Goal: Navigation & Orientation: Find specific page/section

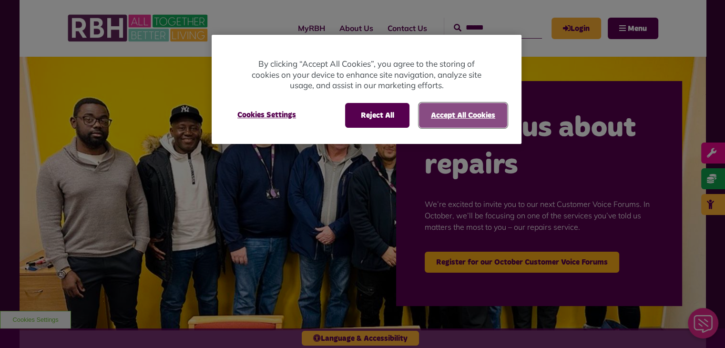
click at [472, 115] on button "Accept All Cookies" at bounding box center [463, 115] width 88 height 25
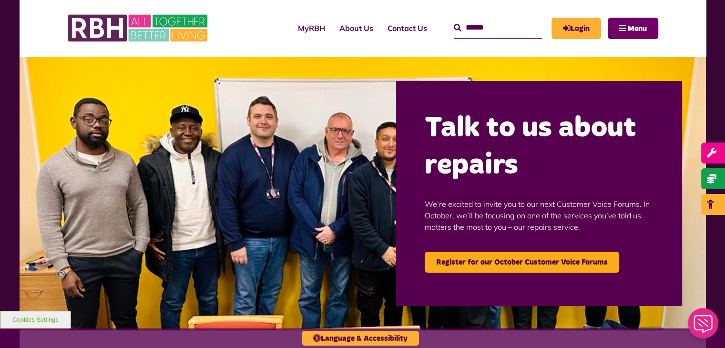
click at [626, 27] on button "Menu" at bounding box center [633, 28] width 51 height 21
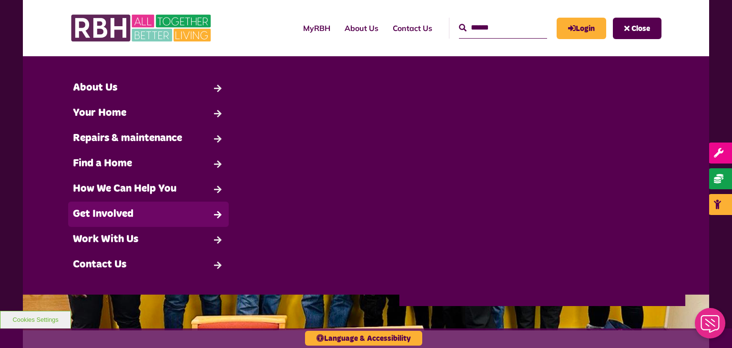
scroll to position [2, 0]
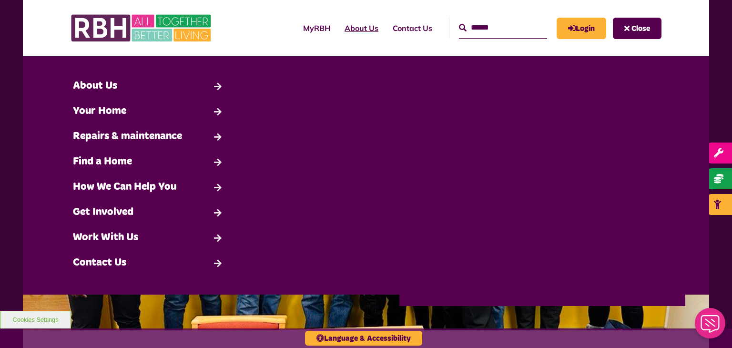
click at [339, 28] on link "About Us" at bounding box center [362, 28] width 48 height 26
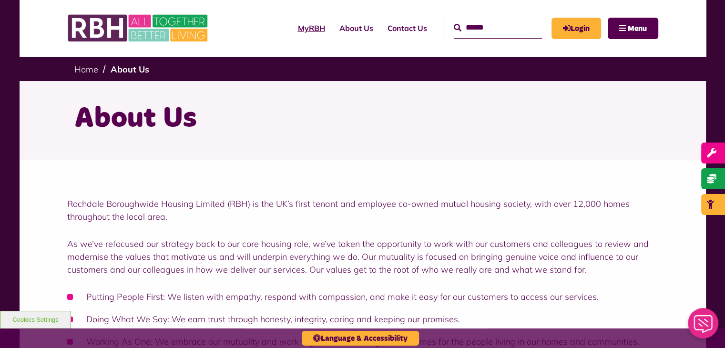
click at [295, 26] on link "MyRBH" at bounding box center [311, 28] width 41 height 26
click at [508, 31] on input "Search" at bounding box center [498, 28] width 88 height 21
